Goal: Information Seeking & Learning: Learn about a topic

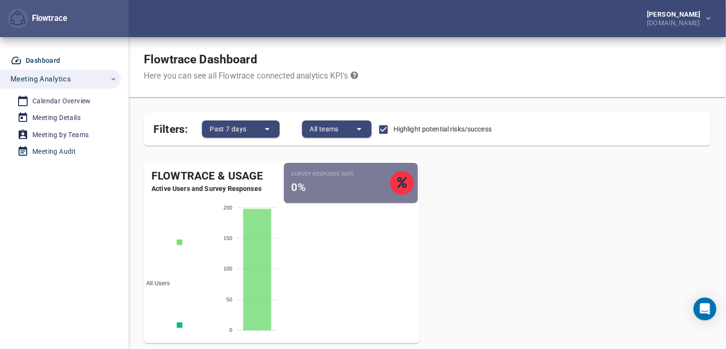
click at [60, 152] on div "Meeting Audit" at bounding box center [53, 152] width 43 height 12
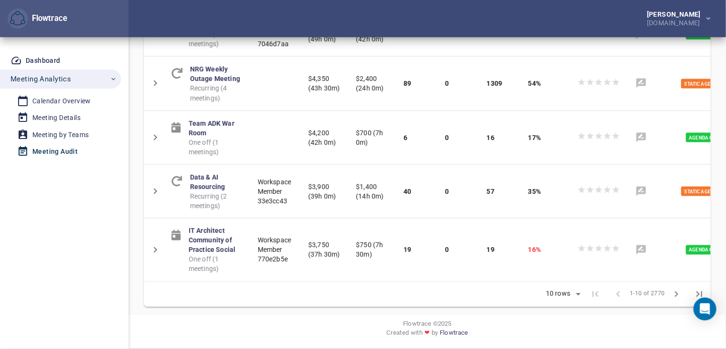
scroll to position [640, 0]
click at [81, 132] on div "Meeting by Teams" at bounding box center [60, 135] width 56 height 12
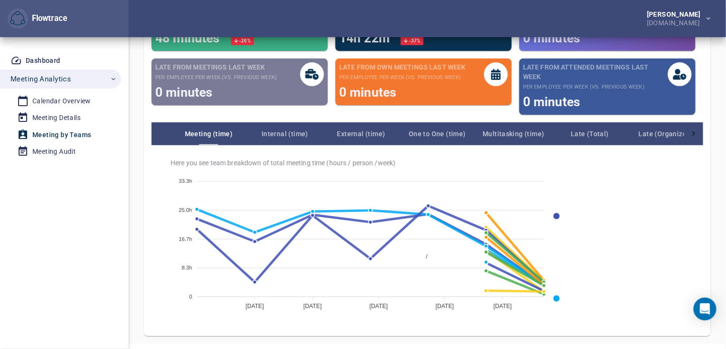
scroll to position [160, 0]
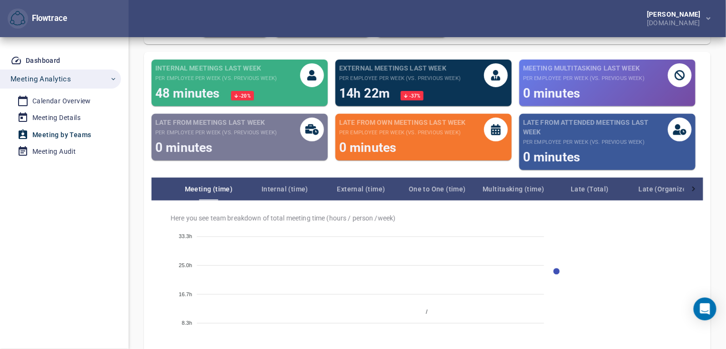
scroll to position [71, 0]
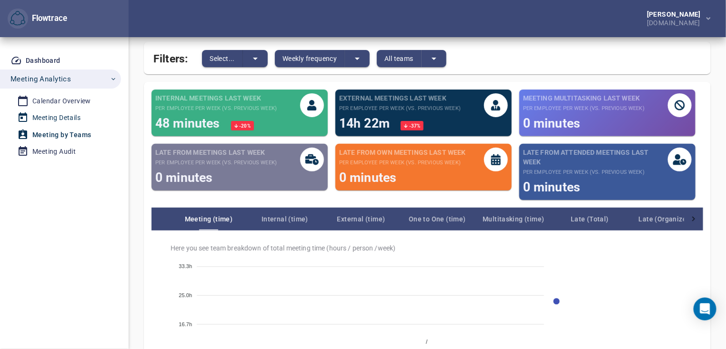
click at [61, 116] on div "Meeting Details" at bounding box center [56, 118] width 48 height 12
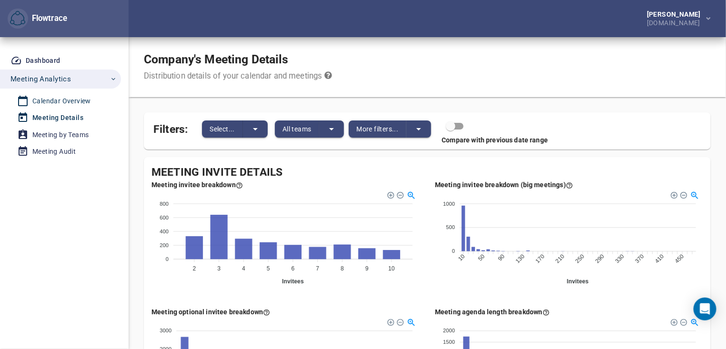
click at [81, 101] on div "Calendar Overview" at bounding box center [61, 101] width 59 height 12
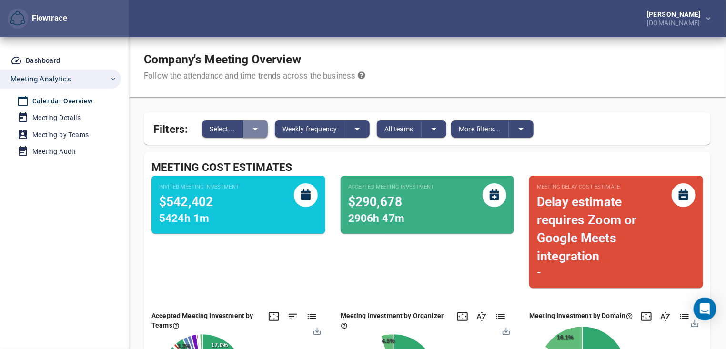
click at [255, 128] on icon "split button" at bounding box center [255, 128] width 11 height 11
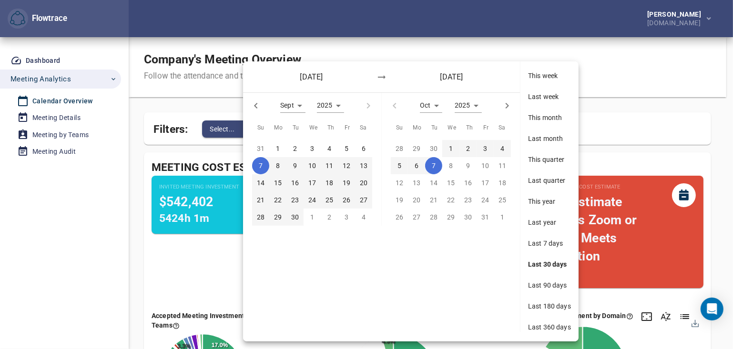
click at [182, 105] on div at bounding box center [366, 174] width 733 height 349
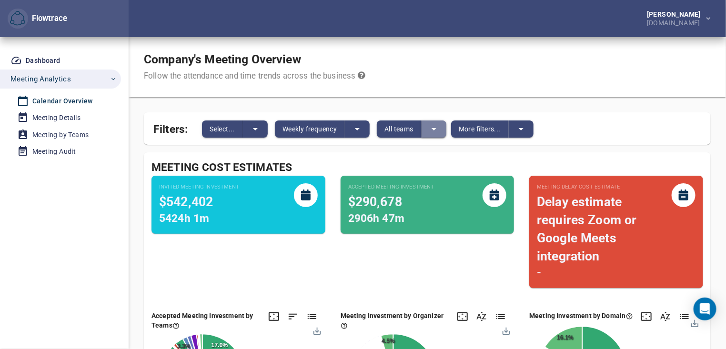
click at [437, 128] on icon "split button" at bounding box center [434, 129] width 5 height 2
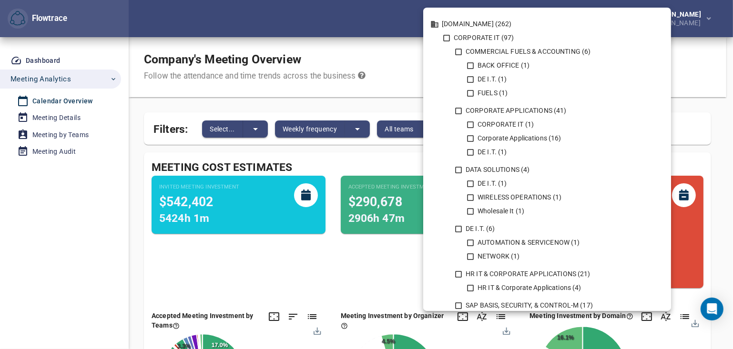
click at [338, 102] on div at bounding box center [366, 174] width 733 height 349
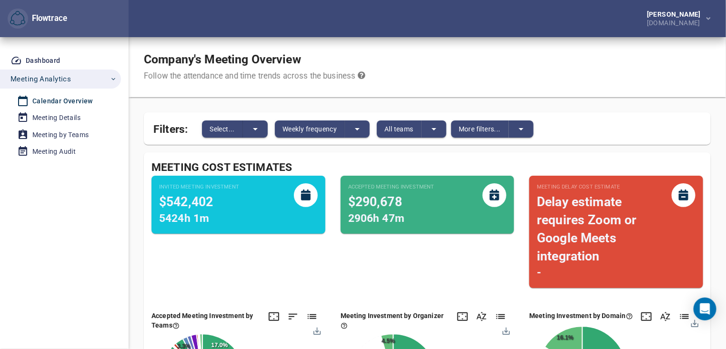
click at [524, 128] on icon "split button" at bounding box center [521, 128] width 11 height 11
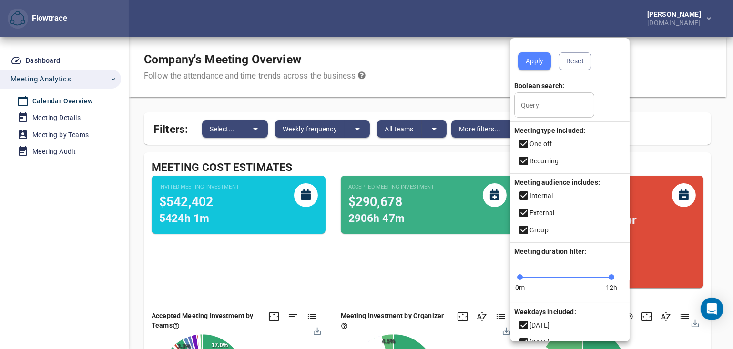
click at [472, 105] on div at bounding box center [366, 174] width 733 height 349
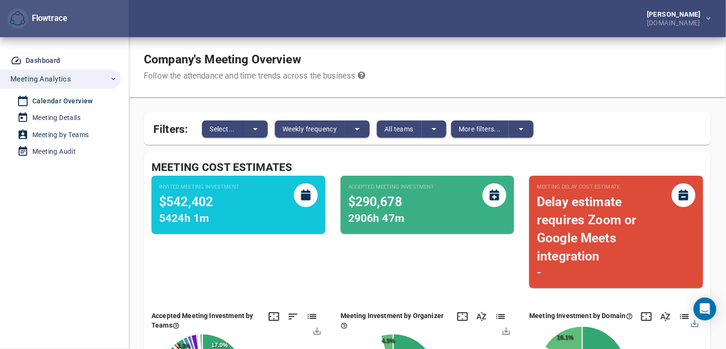
click at [60, 135] on div "Meeting by Teams" at bounding box center [60, 135] width 56 height 12
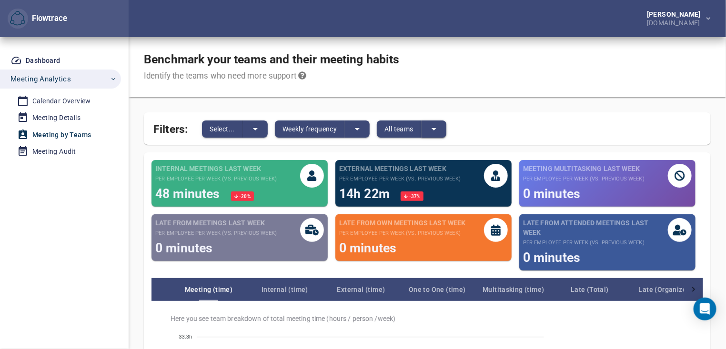
click at [436, 129] on icon "split button" at bounding box center [433, 128] width 11 height 11
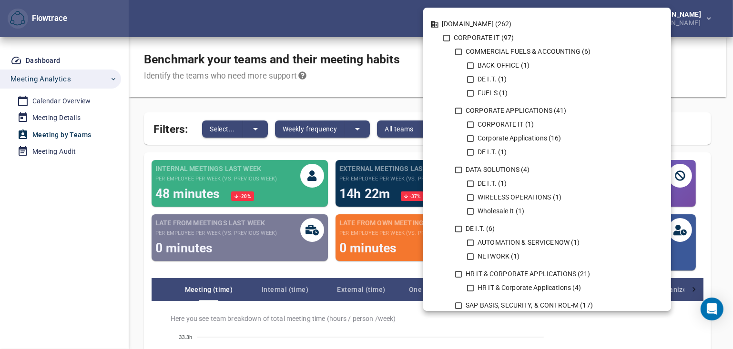
click at [383, 83] on div at bounding box center [366, 174] width 733 height 349
